Goal: Use online tool/utility

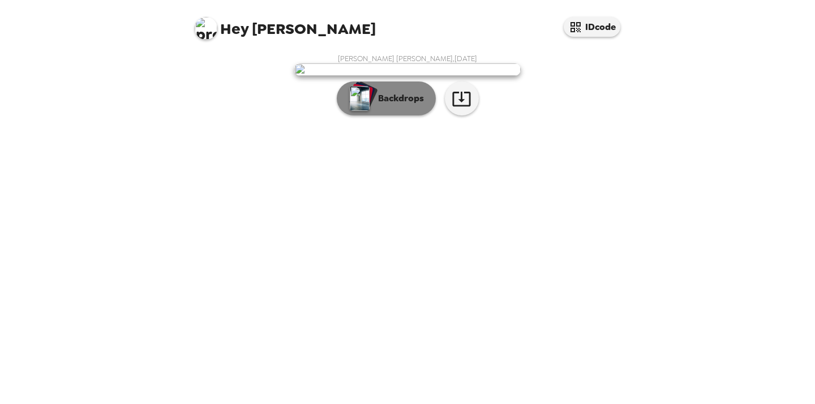
click at [405, 105] on p "Backdrops" at bounding box center [397, 99] width 51 height 14
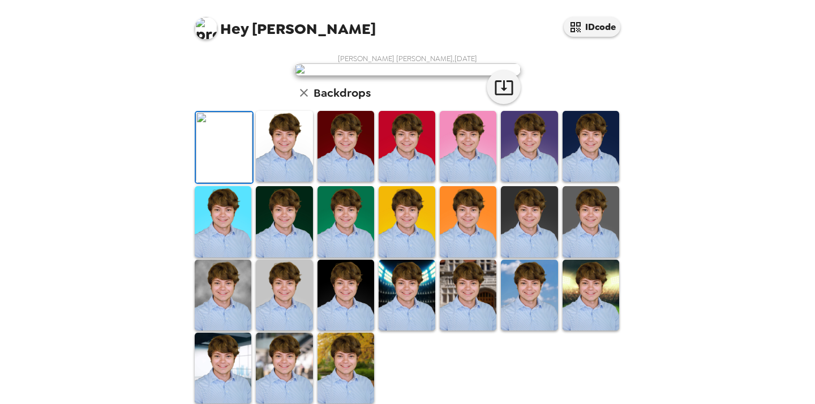
scroll to position [169, 0]
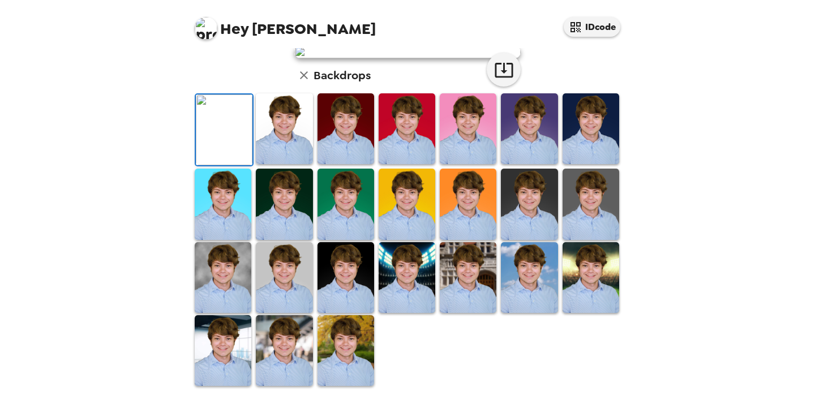
click at [371, 164] on img at bounding box center [345, 128] width 57 height 71
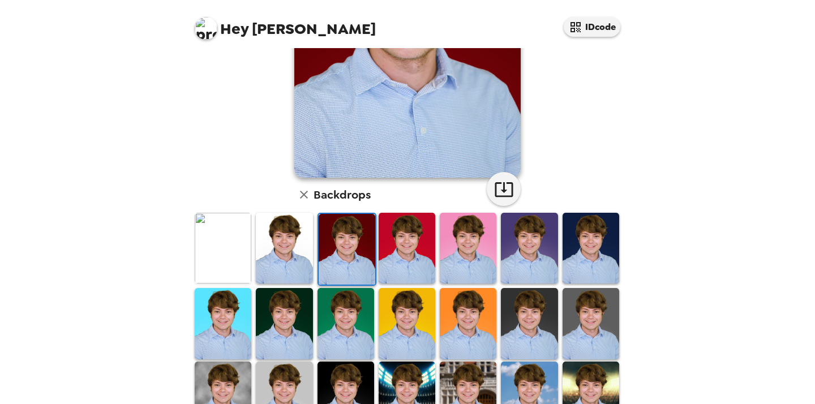
click at [287, 259] on img at bounding box center [284, 248] width 57 height 71
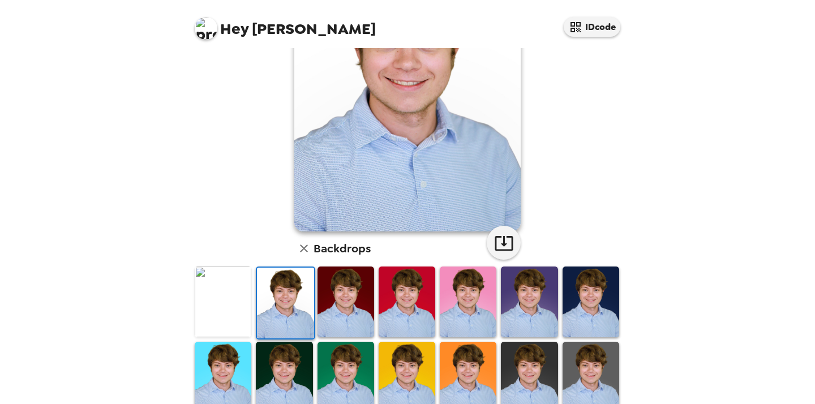
scroll to position [232, 0]
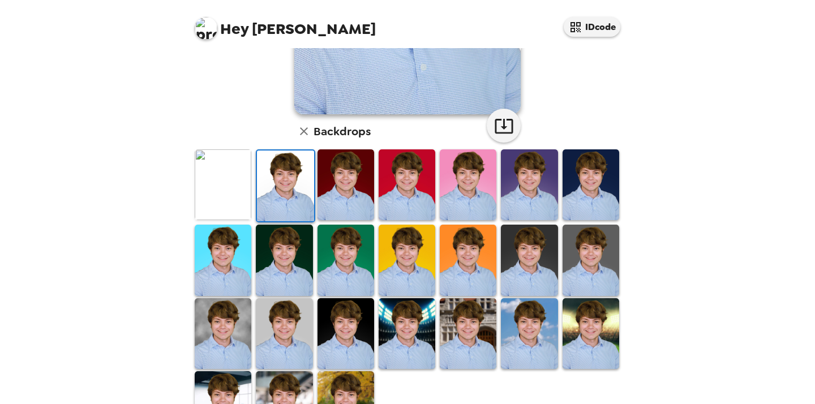
click at [373, 277] on img at bounding box center [345, 260] width 57 height 71
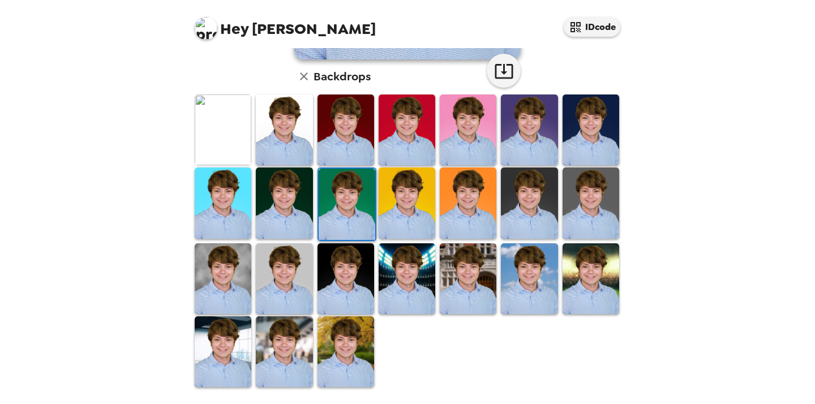
click at [417, 288] on img at bounding box center [407, 278] width 57 height 71
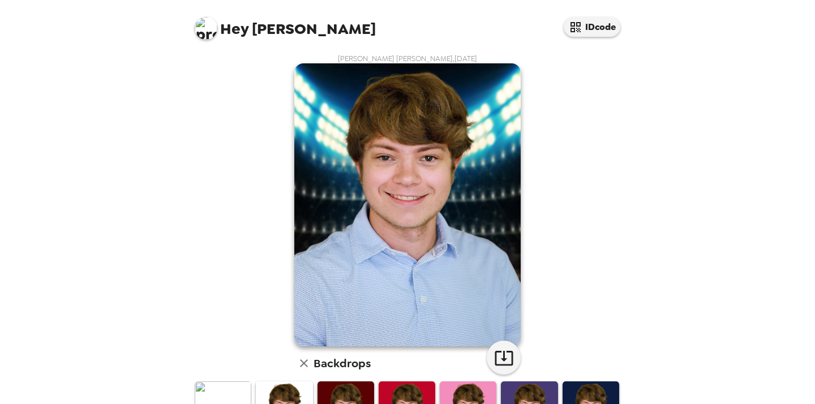
scroll to position [289, 0]
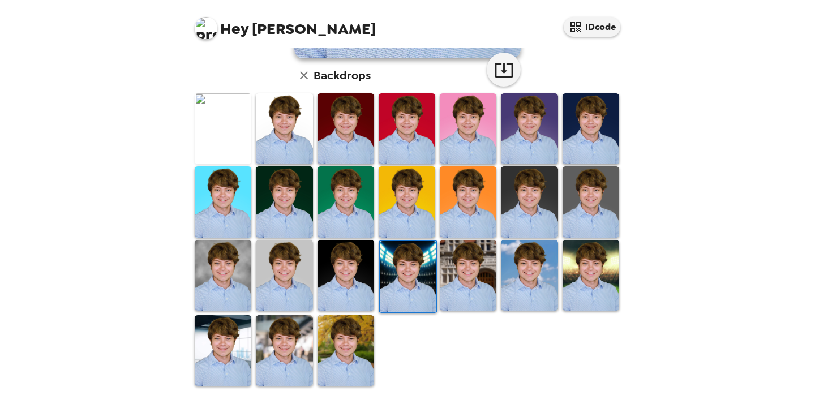
click at [458, 284] on img at bounding box center [468, 275] width 57 height 71
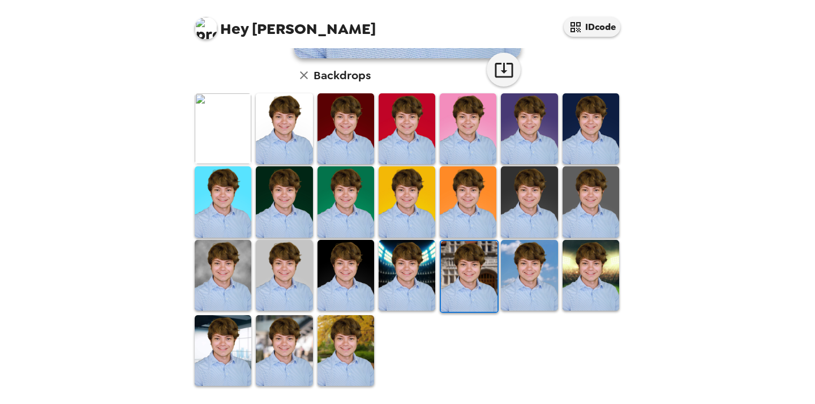
scroll to position [0, 0]
click at [548, 270] on img at bounding box center [529, 275] width 57 height 71
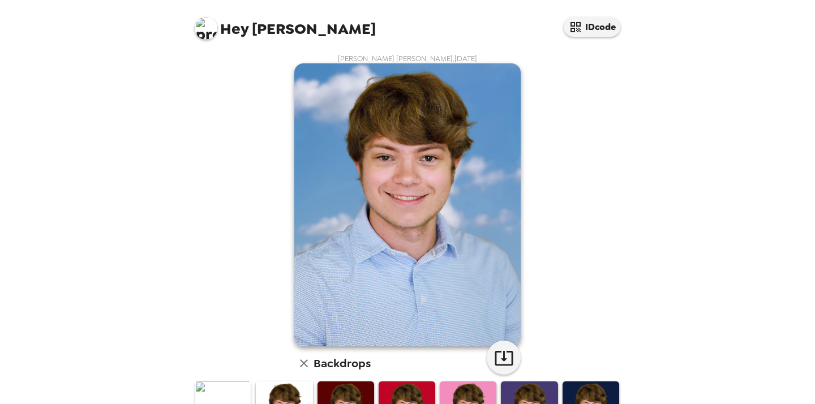
scroll to position [289, 0]
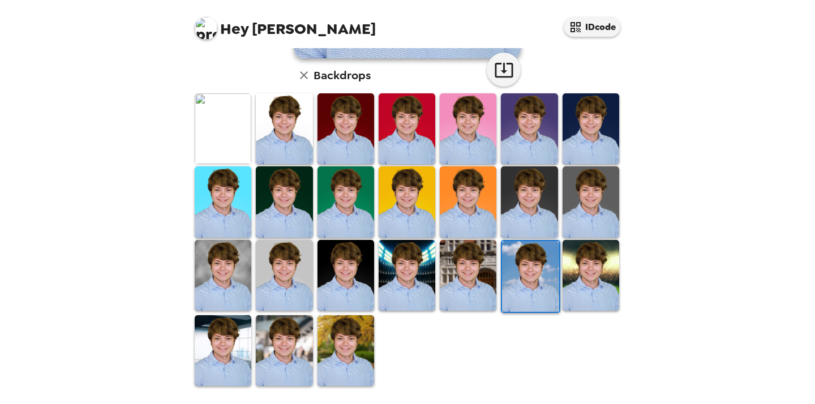
click at [587, 280] on img at bounding box center [591, 275] width 57 height 71
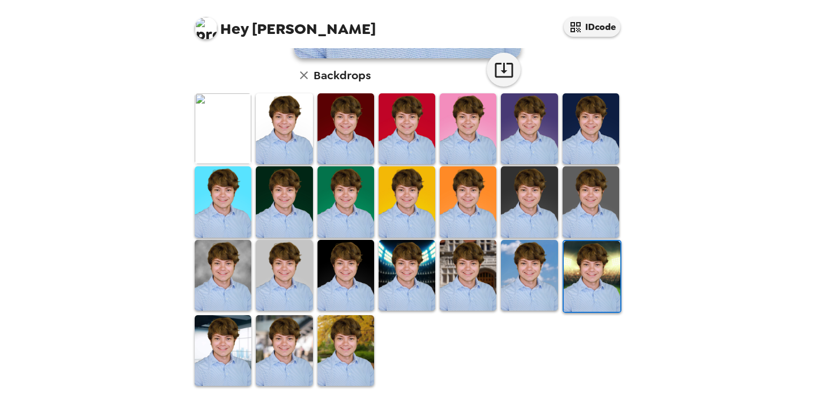
drag, startPoint x: 238, startPoint y: 356, endPoint x: 274, endPoint y: 341, distance: 39.8
click at [238, 356] on img at bounding box center [223, 350] width 57 height 71
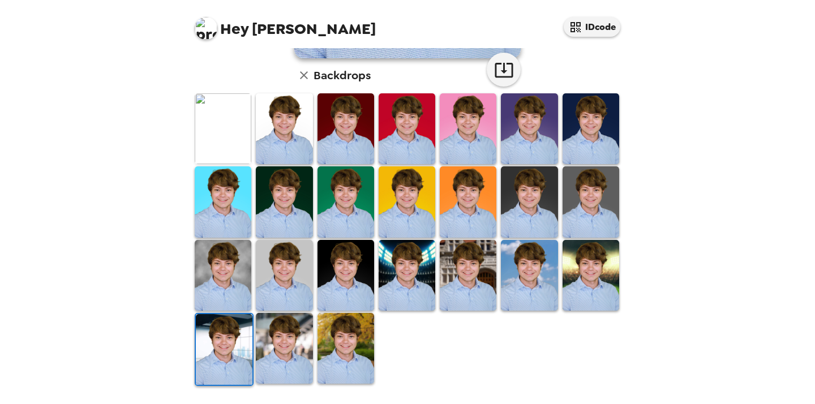
click at [255, 351] on div at bounding box center [284, 349] width 61 height 75
click at [278, 350] on img at bounding box center [284, 348] width 57 height 71
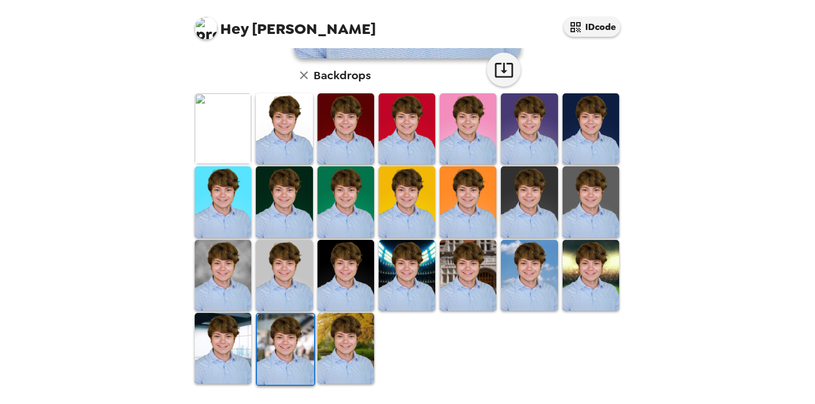
scroll to position [0, 0]
click at [330, 357] on img at bounding box center [345, 348] width 57 height 71
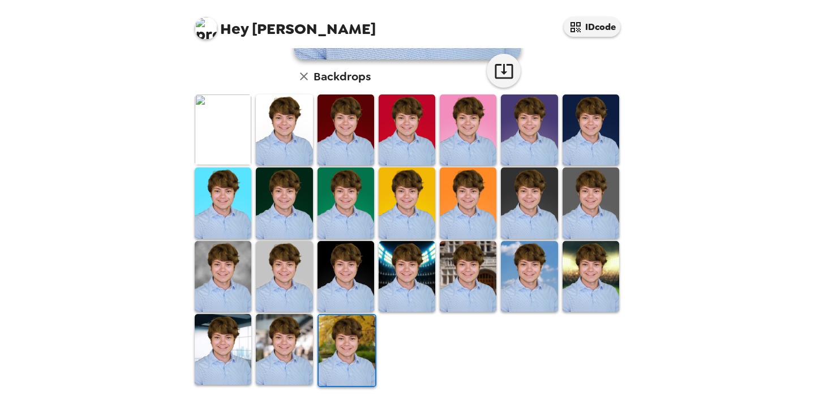
click at [475, 281] on img at bounding box center [468, 276] width 57 height 71
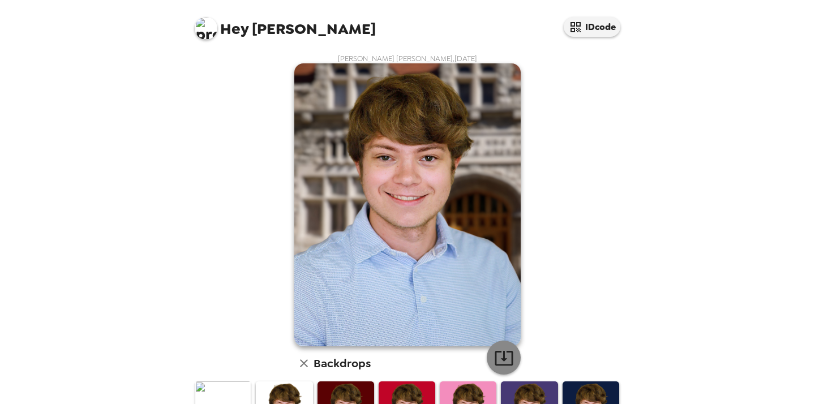
click at [502, 367] on icon "button" at bounding box center [504, 358] width 20 height 20
